Goal: Task Accomplishment & Management: Manage account settings

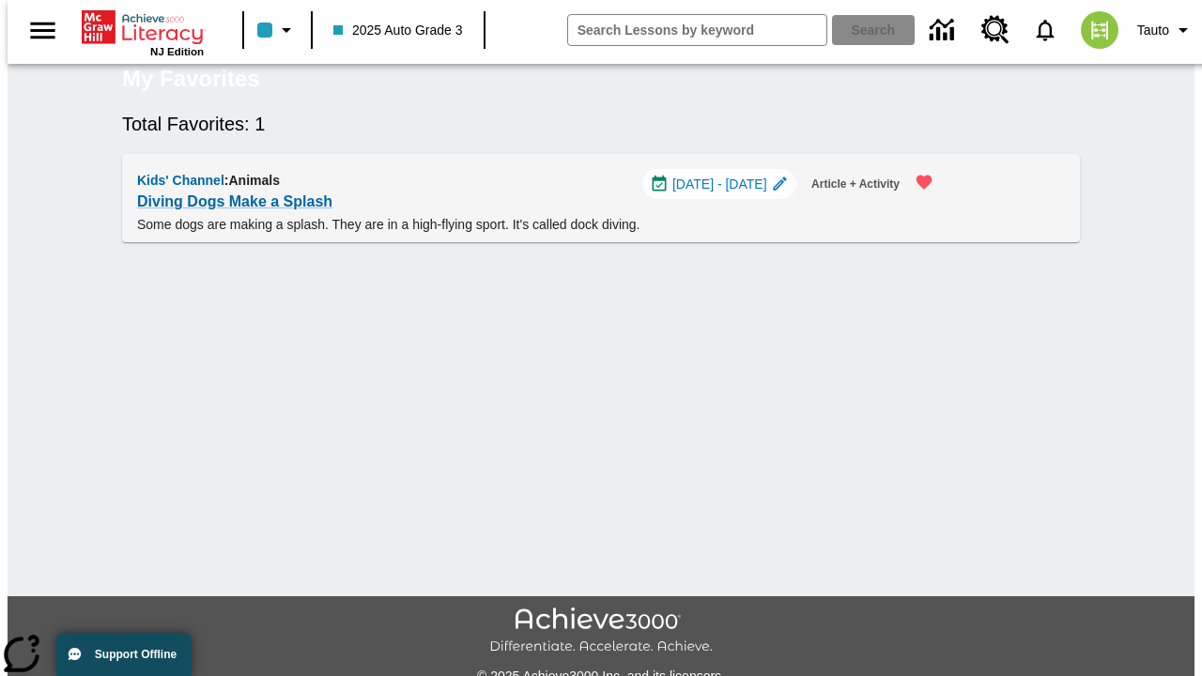
click at [729, 194] on span "[DATE] - [DATE]" at bounding box center [719, 185] width 95 height 20
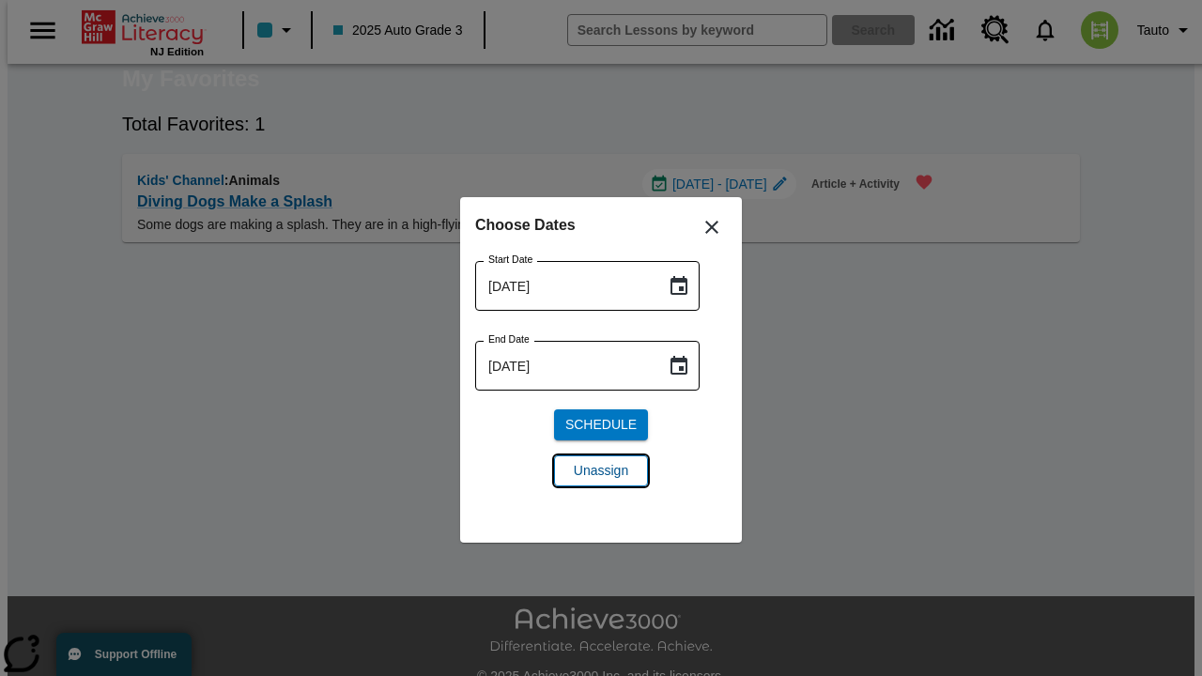
click at [601, 470] on span "Unassign" at bounding box center [601, 471] width 54 height 20
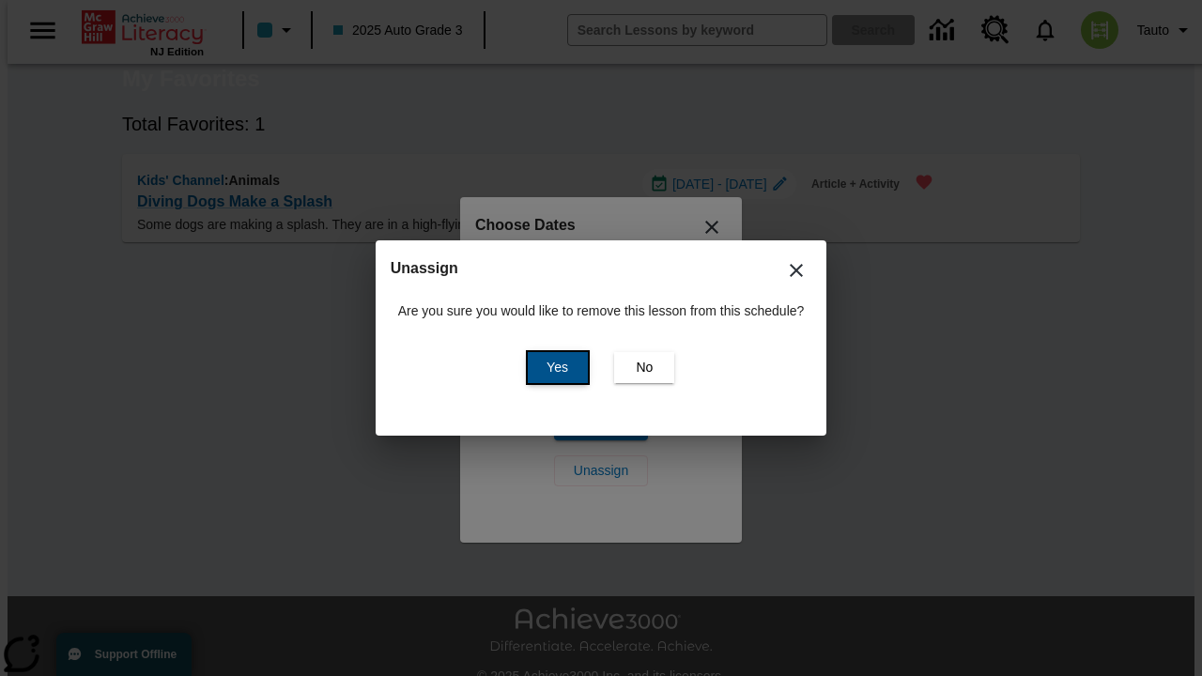
click at [554, 367] on span "Yes" at bounding box center [557, 368] width 22 height 20
